Goal: Information Seeking & Learning: Learn about a topic

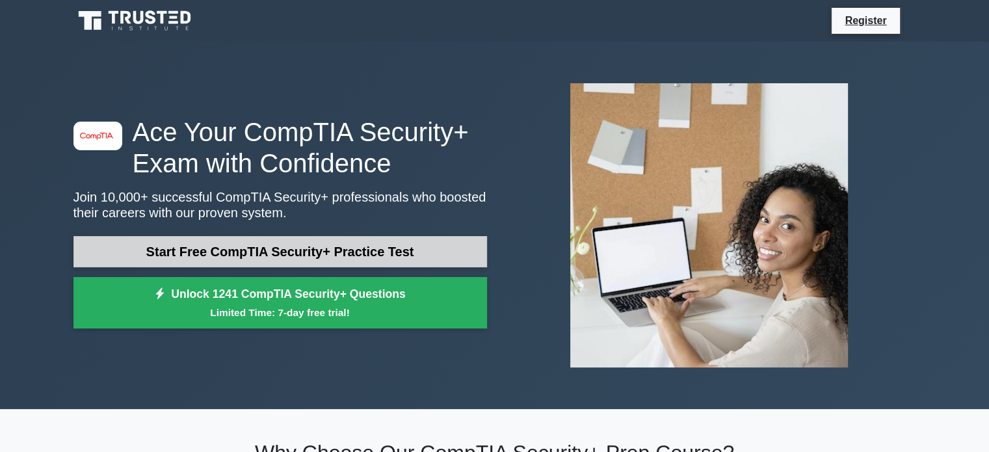
click at [257, 256] on link "Start Free CompTIA Security+ Practice Test" at bounding box center [280, 251] width 414 height 31
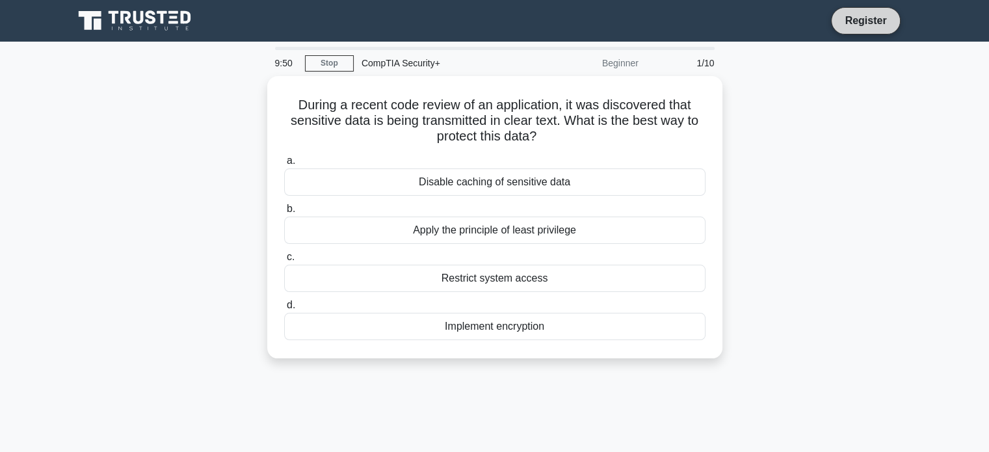
click at [853, 18] on link "Register" at bounding box center [865, 20] width 57 height 16
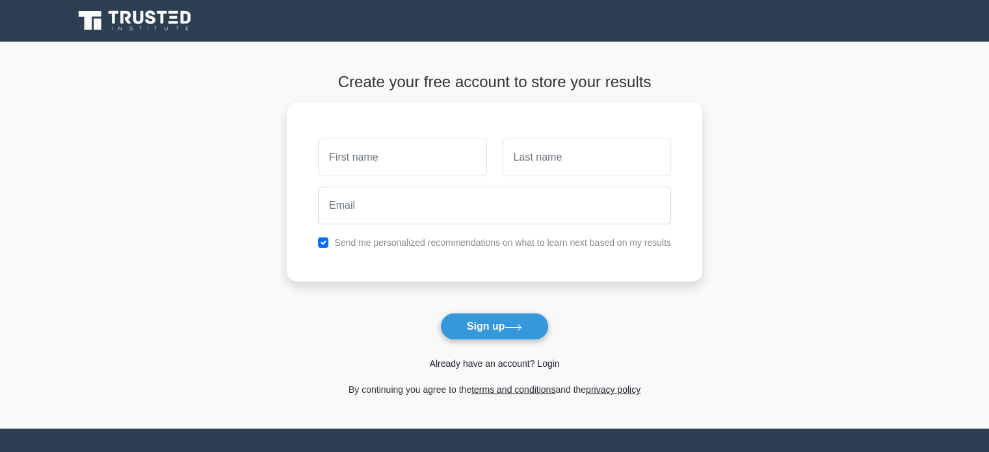
click at [497, 365] on link "Already have an account? Login" at bounding box center [494, 363] width 130 height 10
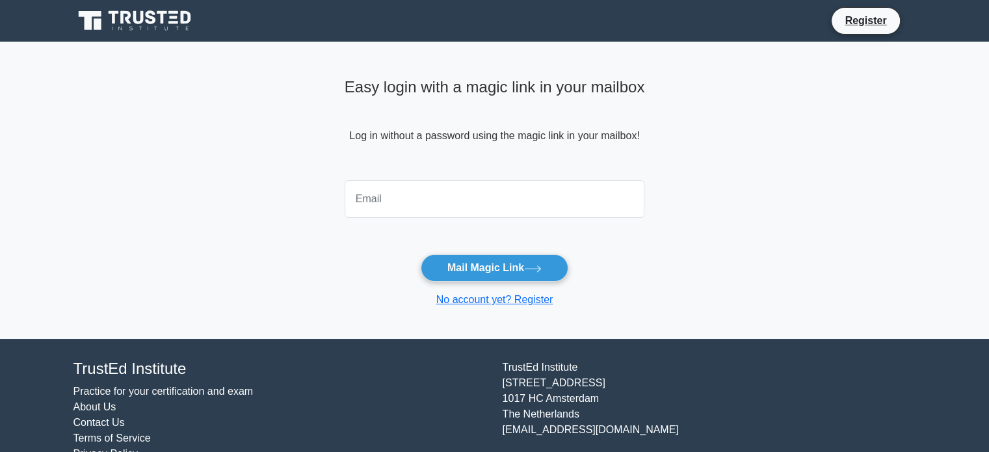
click at [373, 199] on input "email" at bounding box center [495, 199] width 300 height 38
type input "rockyjj1977@gmail.com"
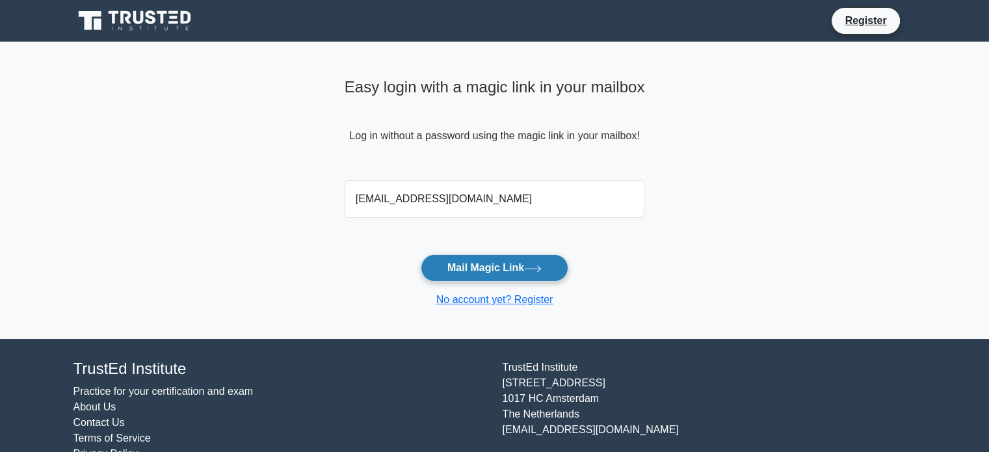
click at [464, 266] on button "Mail Magic Link" at bounding box center [495, 267] width 148 height 27
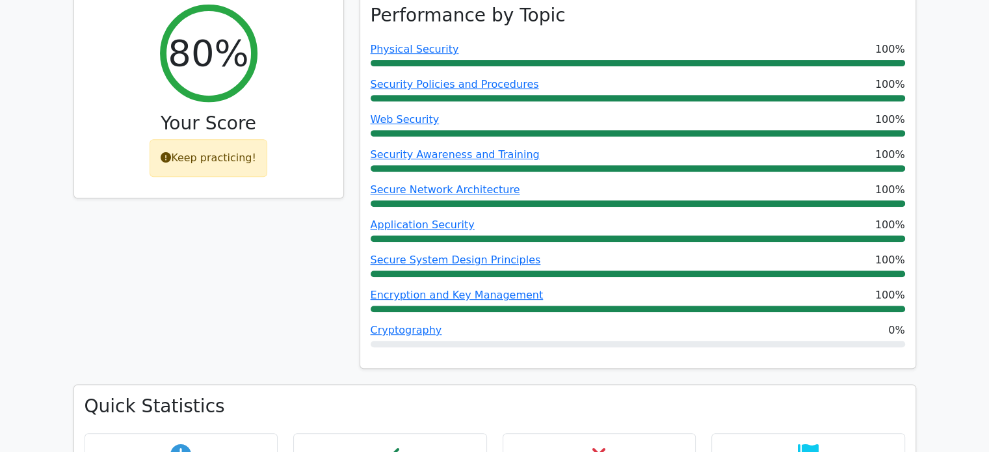
scroll to position [520, 0]
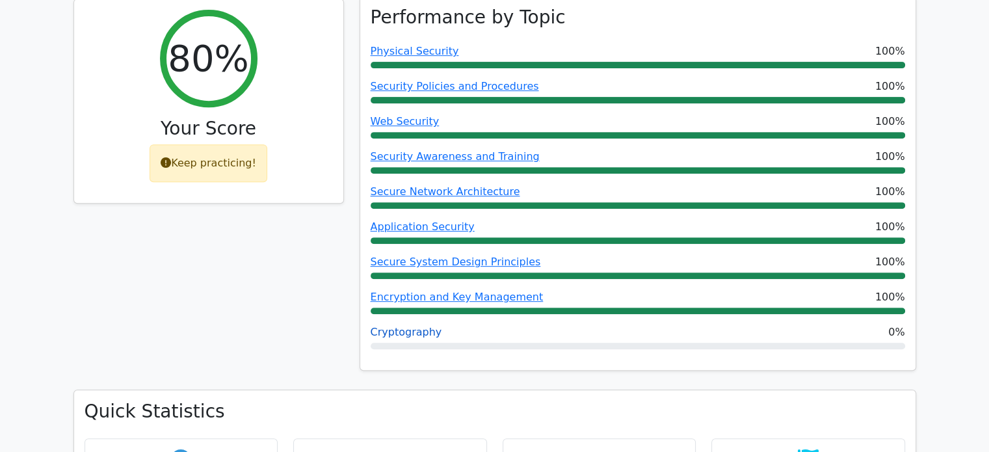
click at [403, 326] on link "Cryptography" at bounding box center [407, 332] width 72 height 12
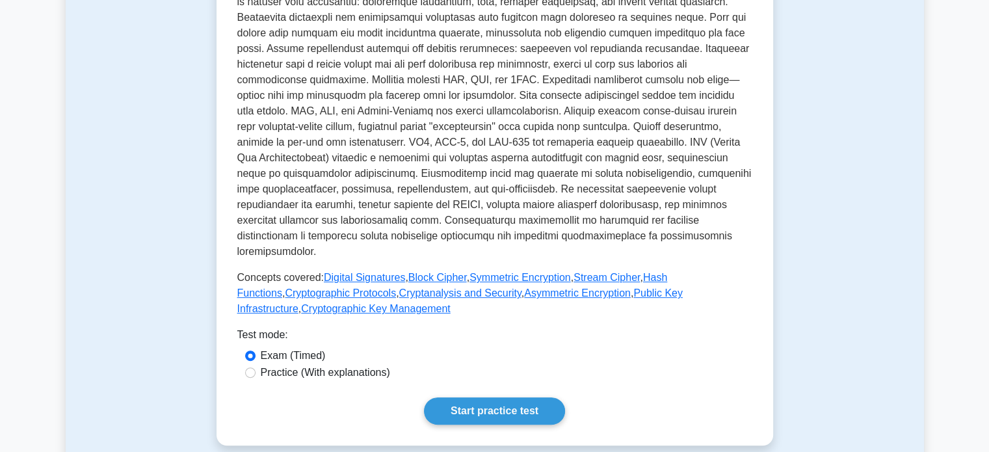
scroll to position [390, 0]
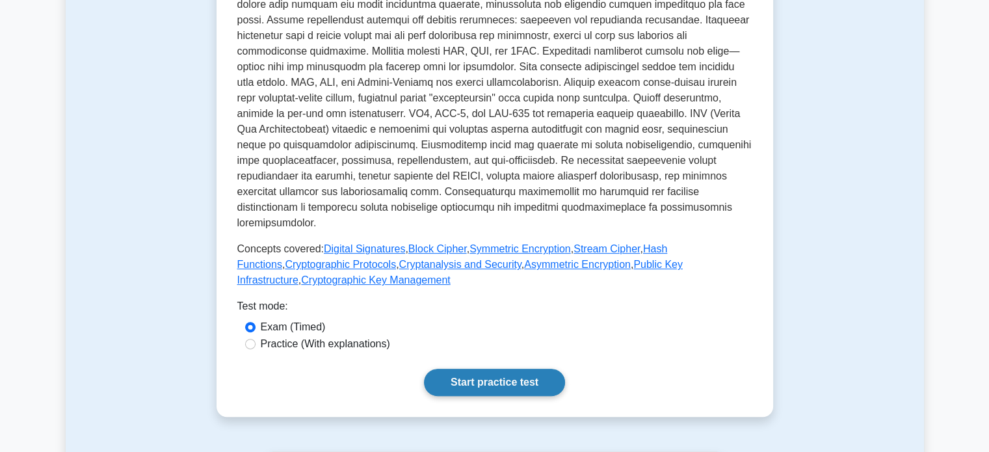
click at [471, 369] on link "Start practice test" at bounding box center [494, 382] width 141 height 27
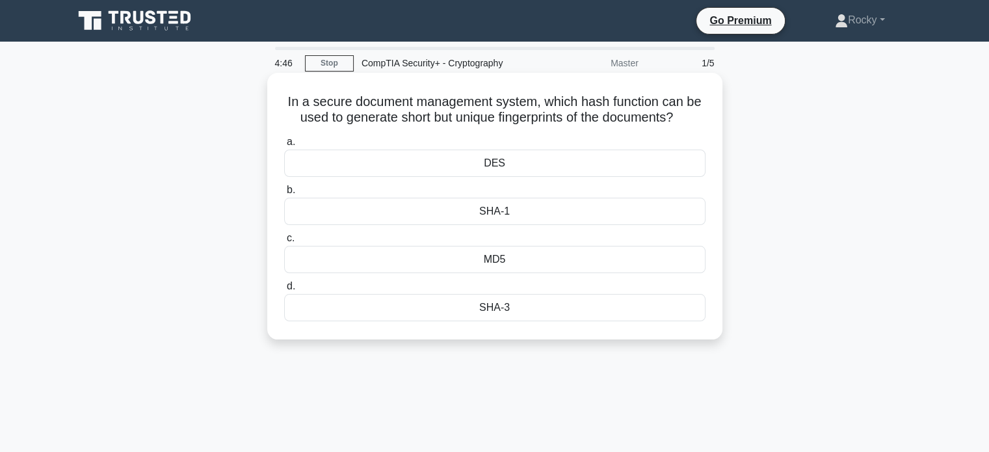
click at [518, 311] on div "SHA-3" at bounding box center [494, 307] width 421 height 27
click at [284, 291] on input "d. SHA-3" at bounding box center [284, 286] width 0 height 8
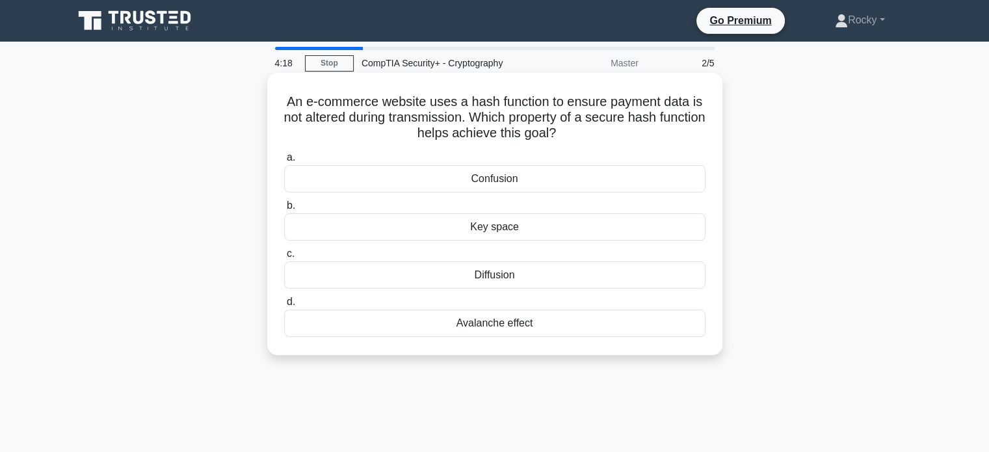
click at [518, 231] on div "Key space" at bounding box center [494, 226] width 421 height 27
click at [284, 210] on input "b. Key space" at bounding box center [284, 206] width 0 height 8
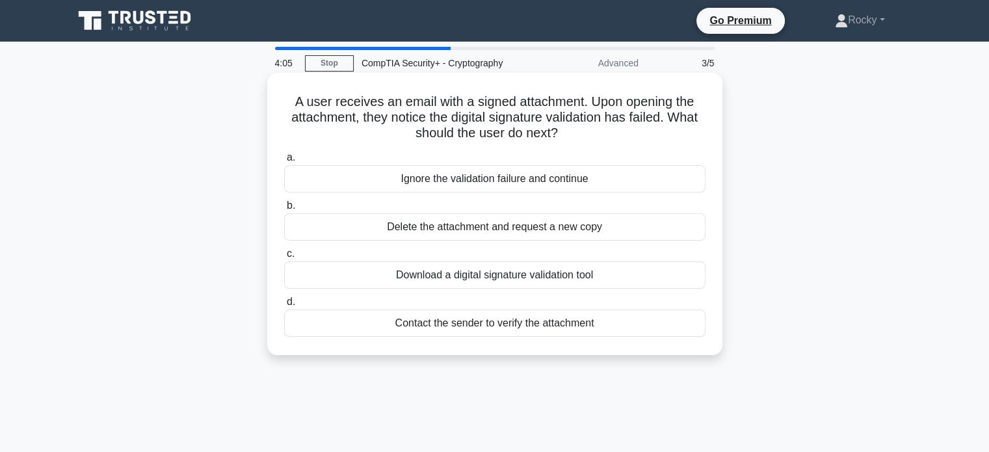
drag, startPoint x: 600, startPoint y: 133, endPoint x: 572, endPoint y: 141, distance: 29.2
click at [573, 141] on icon ".spinner_0XTQ{transform-origin:center;animation:spinner_y6GP .75s linear infini…" at bounding box center [566, 134] width 16 height 16
click at [540, 231] on div "Delete the attachment and request a new copy" at bounding box center [494, 226] width 421 height 27
click at [284, 210] on input "b. Delete the attachment and request a new copy" at bounding box center [284, 206] width 0 height 8
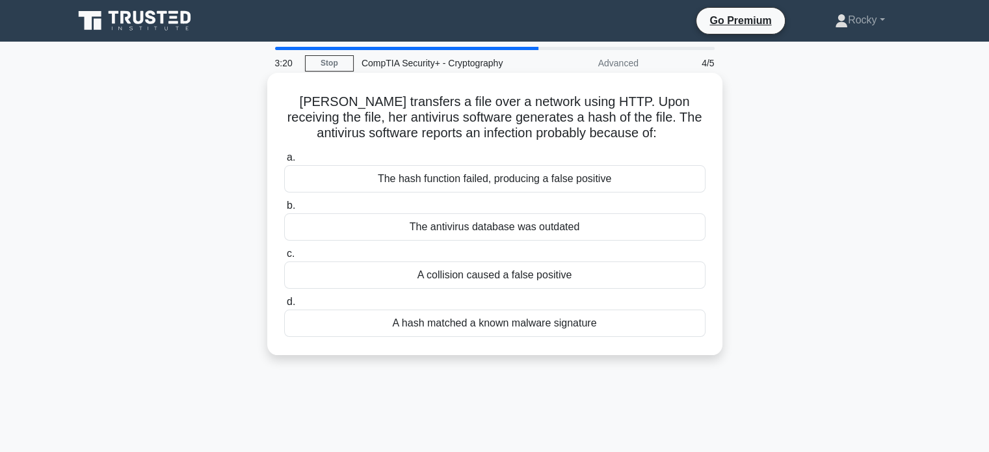
click at [514, 324] on div "A hash matched a known malware signature" at bounding box center [494, 322] width 421 height 27
click at [284, 306] on input "d. A hash matched a known malware signature" at bounding box center [284, 302] width 0 height 8
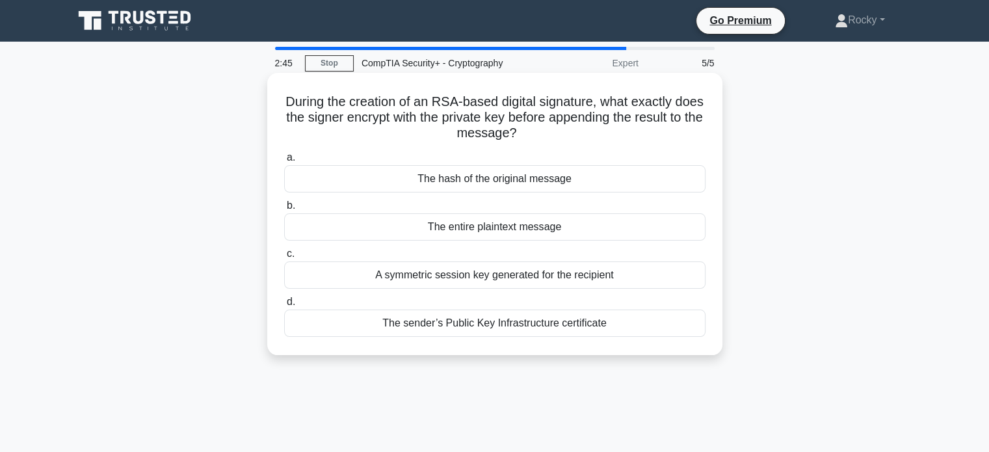
click at [528, 182] on div "The hash of the original message" at bounding box center [494, 178] width 421 height 27
click at [284, 162] on input "a. The hash of the original message" at bounding box center [284, 157] width 0 height 8
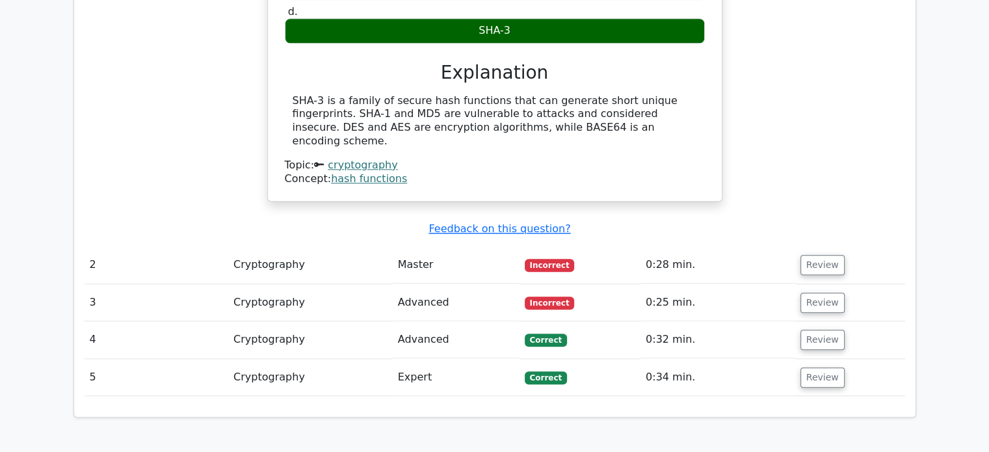
scroll to position [1170, 0]
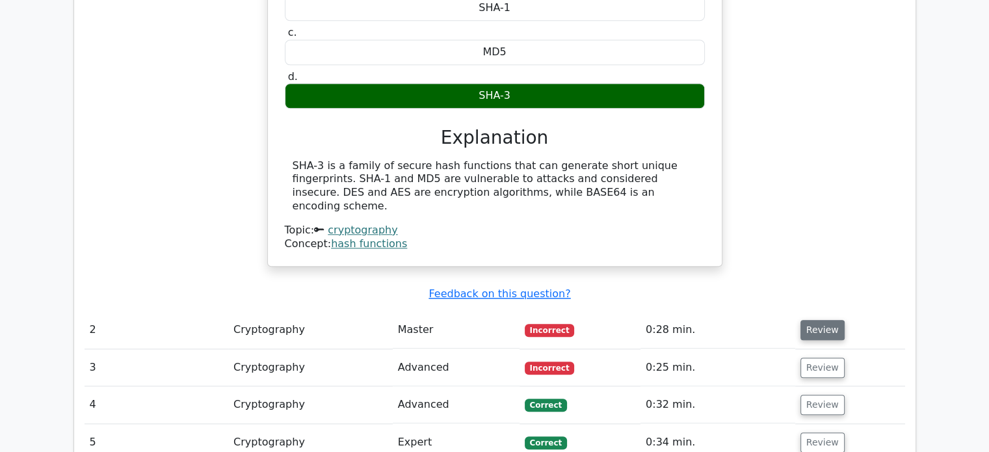
click at [808, 320] on button "Review" at bounding box center [822, 330] width 44 height 20
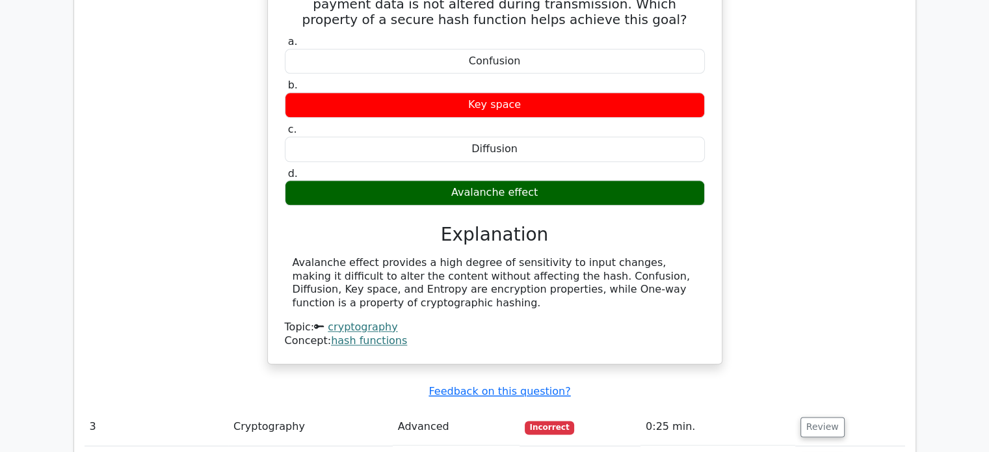
scroll to position [1625, 0]
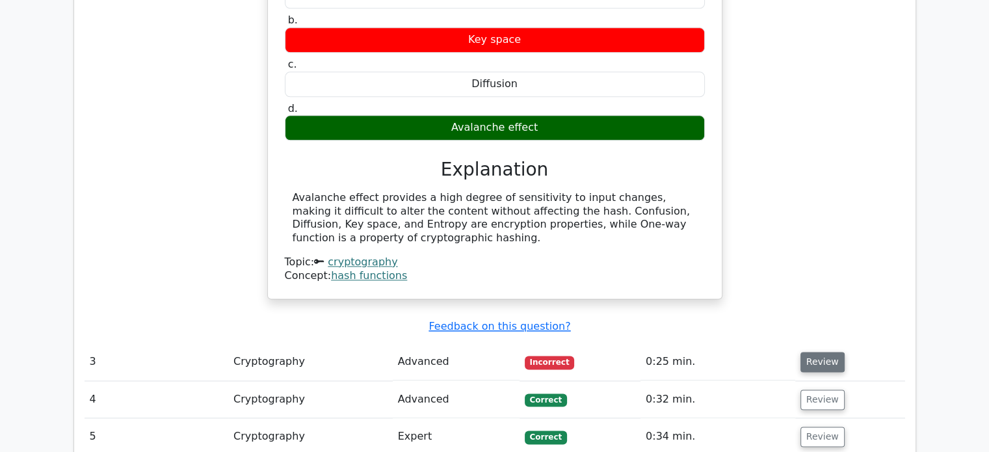
click at [826, 352] on button "Review" at bounding box center [822, 362] width 44 height 20
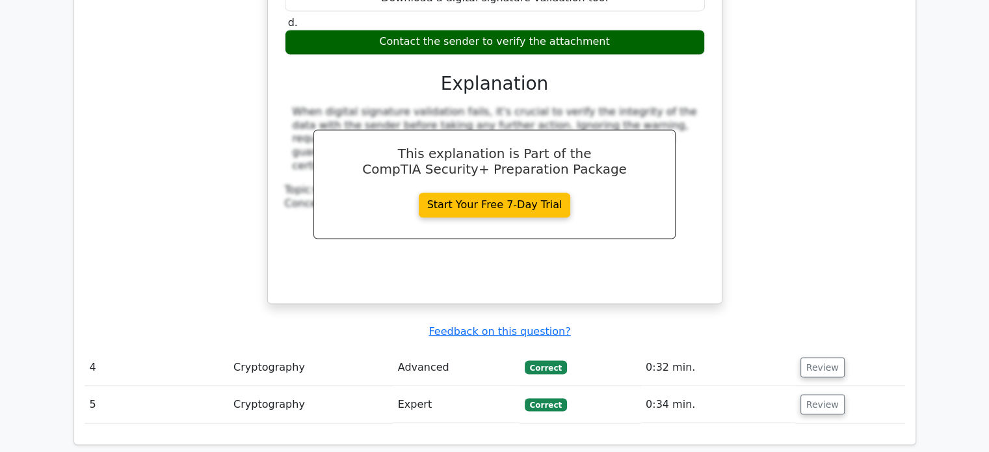
scroll to position [2211, 0]
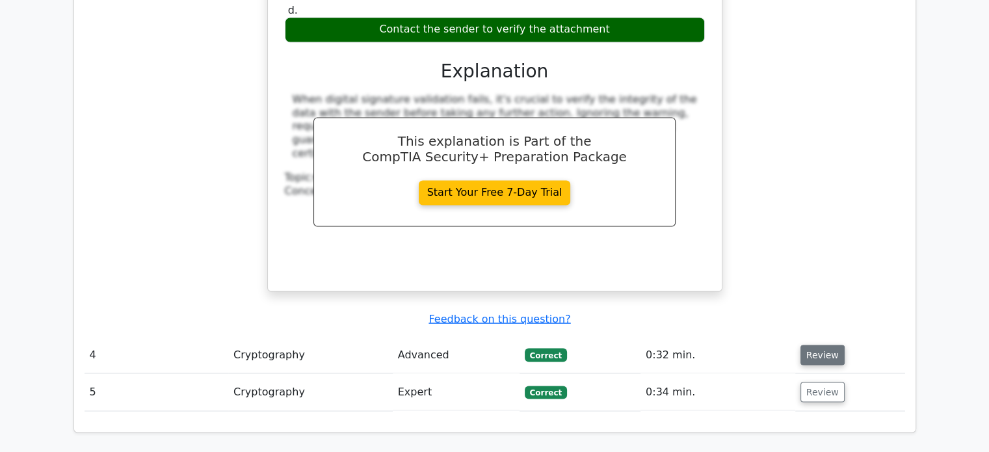
click at [802, 345] on button "Review" at bounding box center [822, 355] width 44 height 20
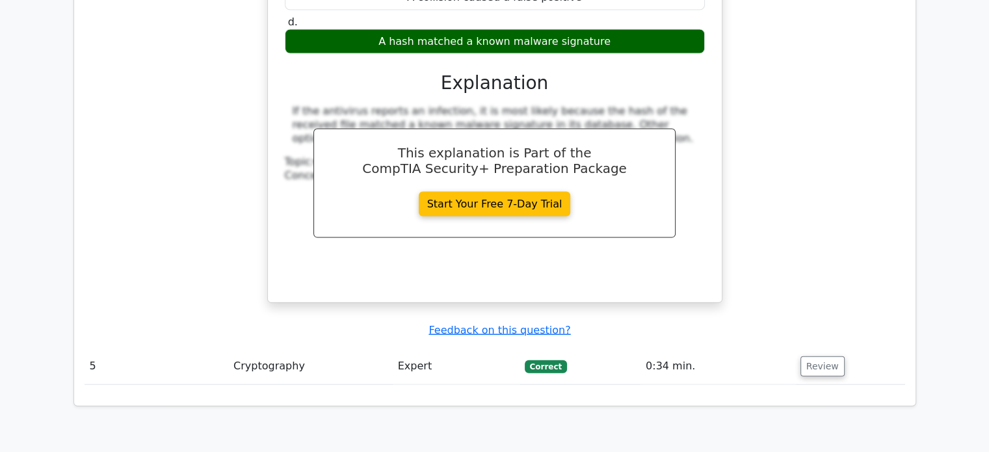
scroll to position [2796, 0]
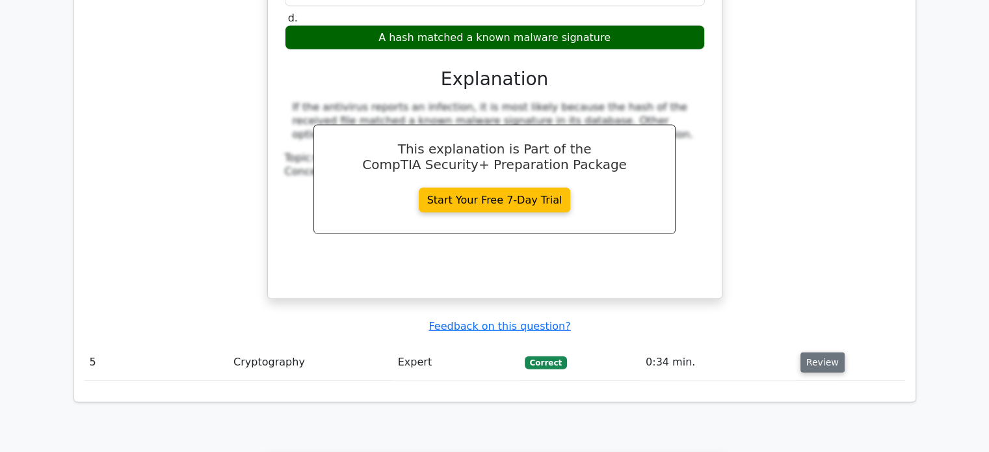
click at [801, 352] on button "Review" at bounding box center [822, 362] width 44 height 20
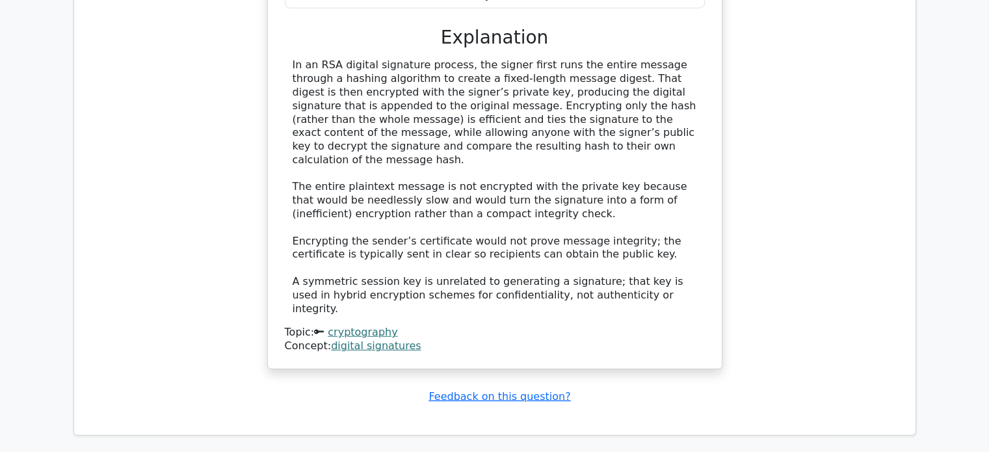
scroll to position [3854, 0]
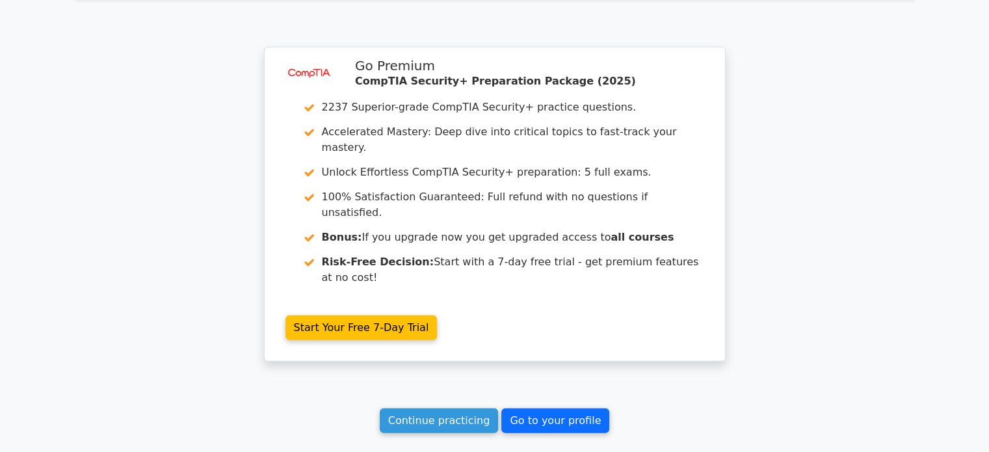
click at [554, 408] on link "Go to your profile" at bounding box center [555, 420] width 108 height 25
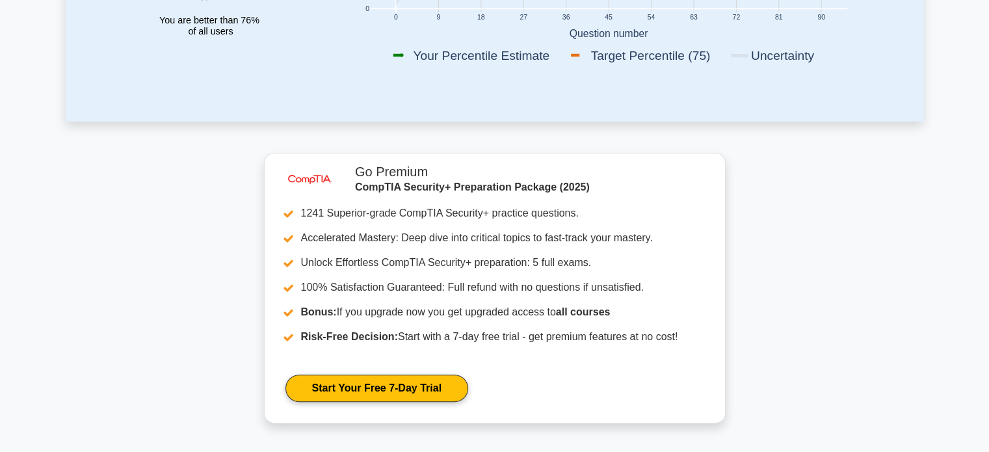
scroll to position [195, 0]
